Goal: Navigation & Orientation: Go to known website

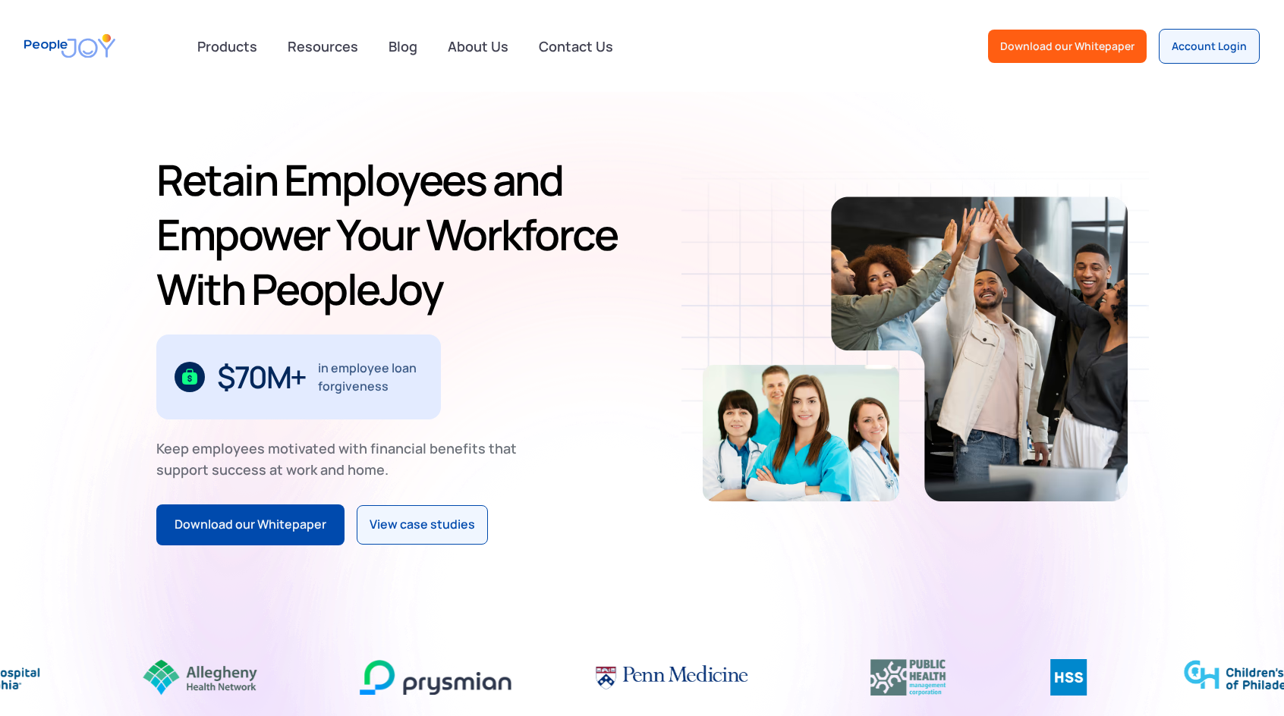
click at [677, 671] on img at bounding box center [672, 677] width 152 height 36
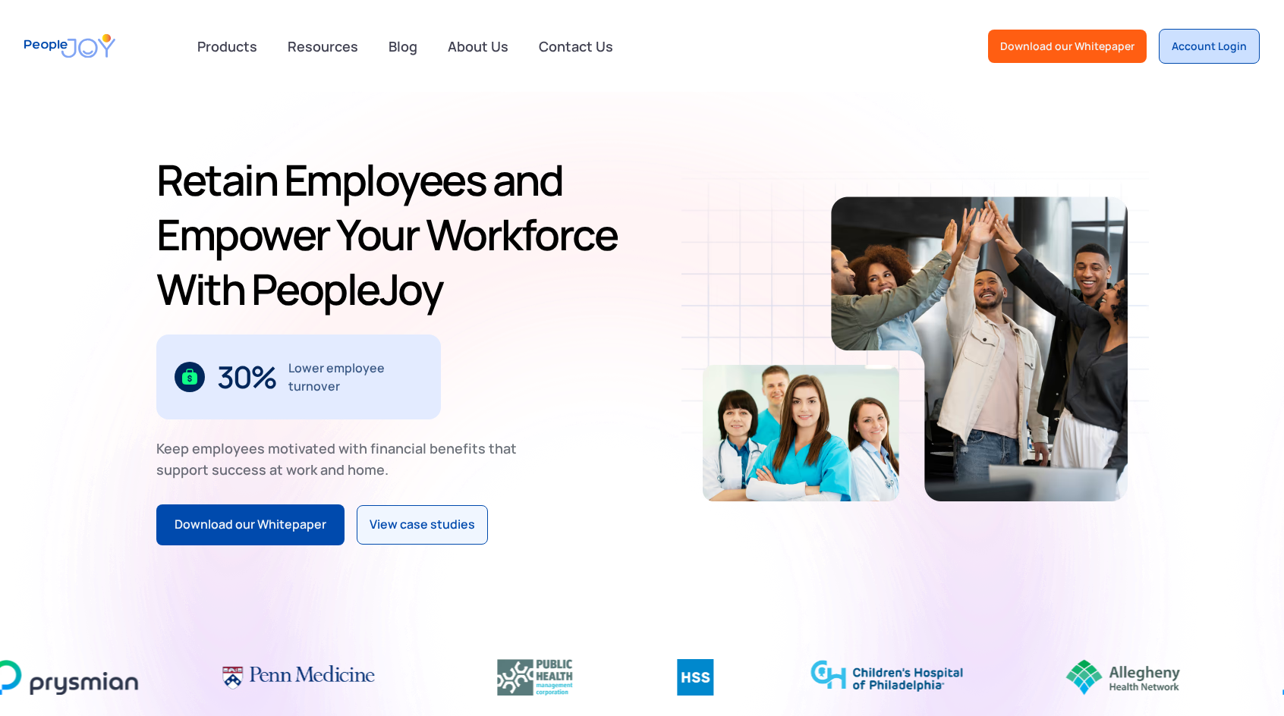
click at [1200, 34] on link "Account Login" at bounding box center [1209, 46] width 101 height 35
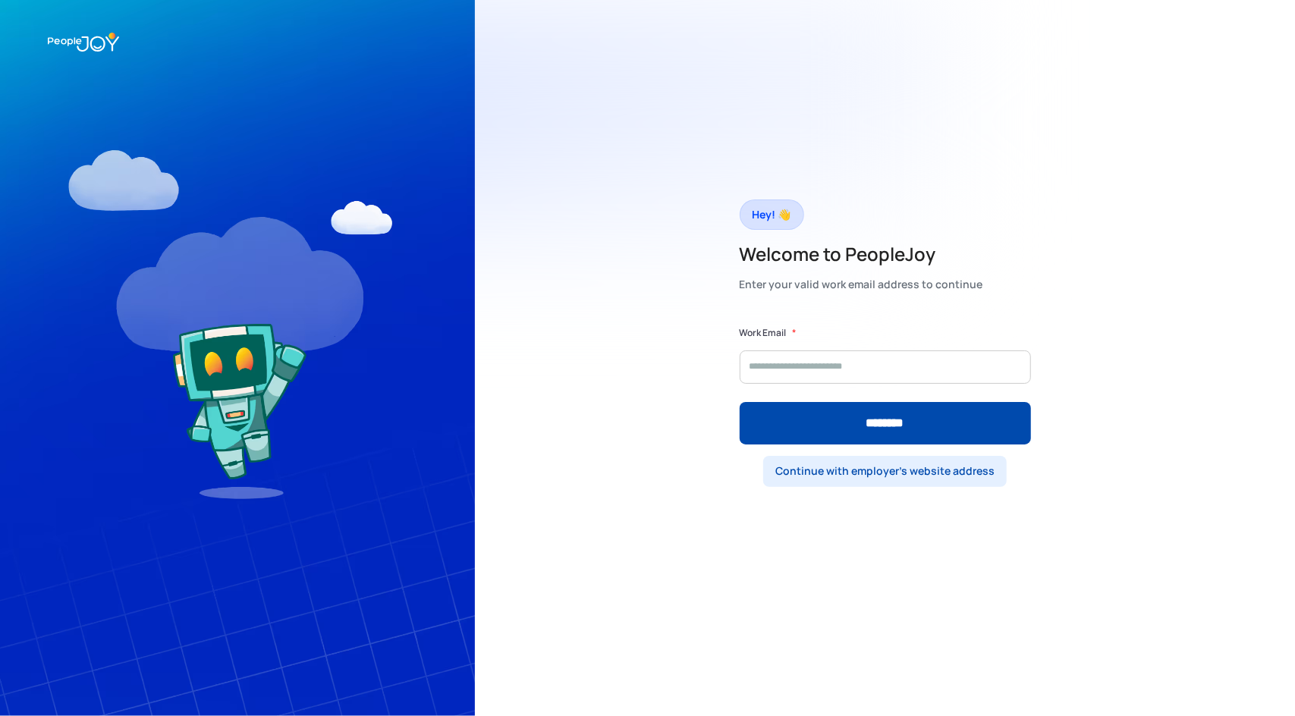
click at [966, 474] on div "Continue with employer's website address" at bounding box center [885, 471] width 219 height 15
